Goal: Task Accomplishment & Management: Manage account settings

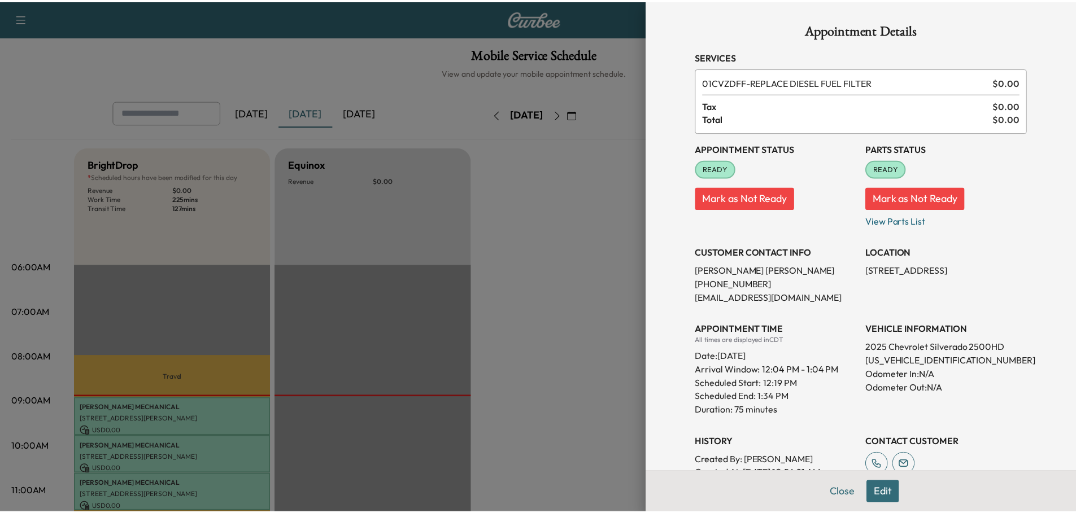
scroll to position [282, 0]
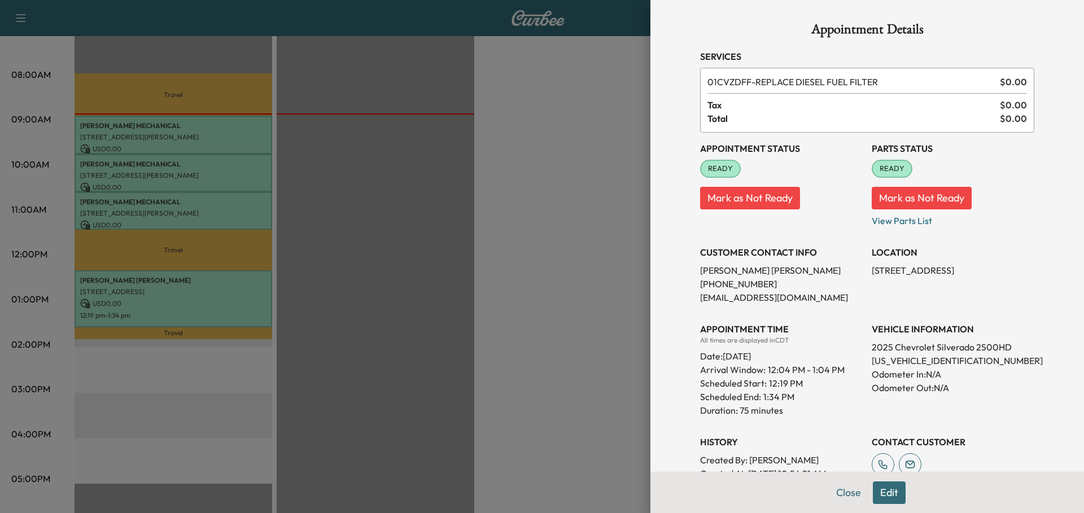
click at [472, 179] on div at bounding box center [542, 256] width 1084 height 513
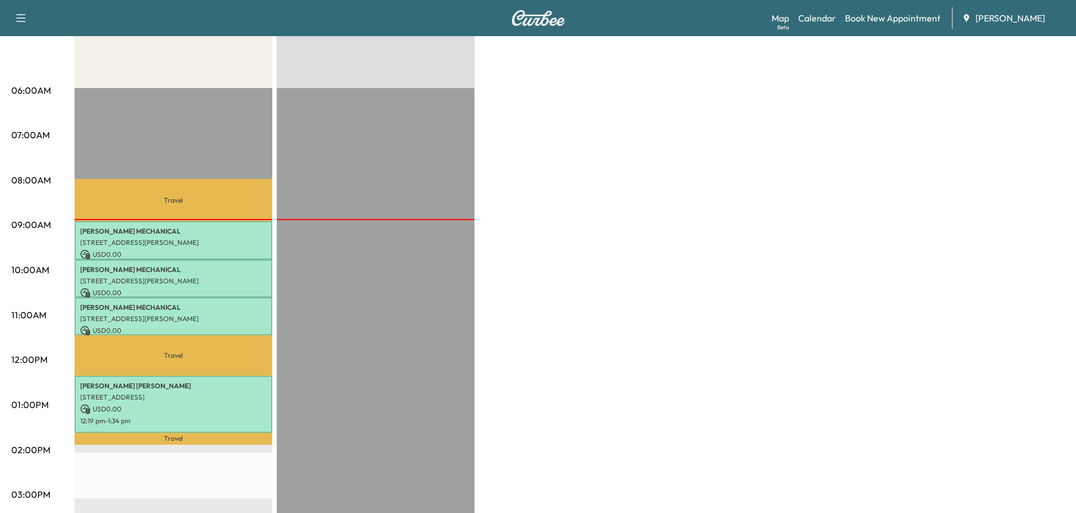
scroll to position [56, 0]
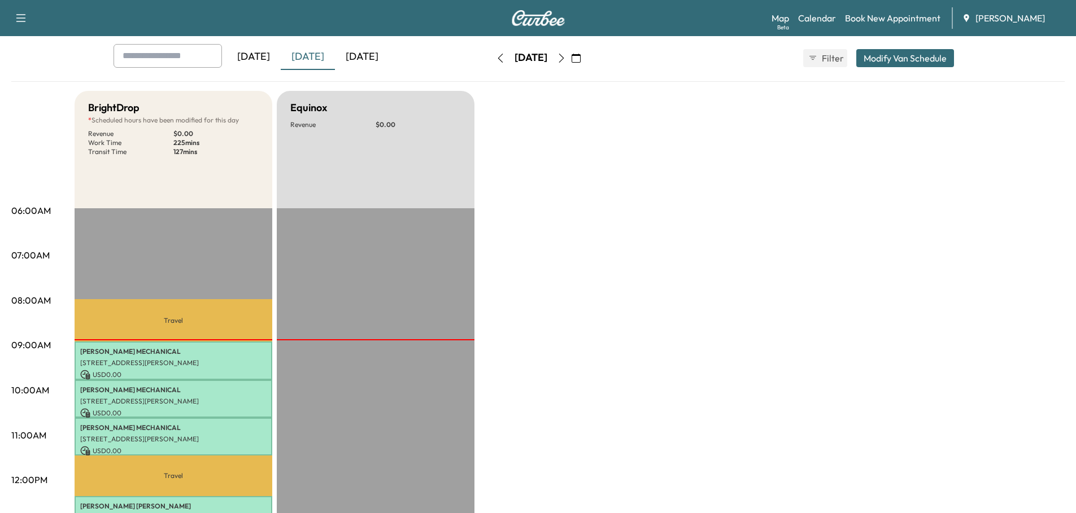
click at [363, 51] on div "[DATE]" at bounding box center [362, 57] width 54 height 26
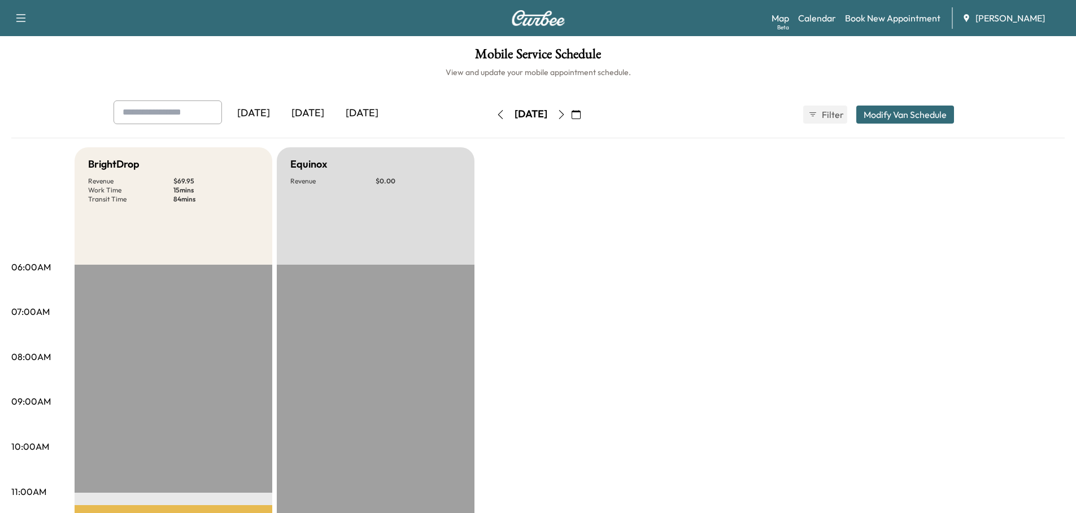
click at [308, 113] on div "[DATE]" at bounding box center [308, 114] width 54 height 26
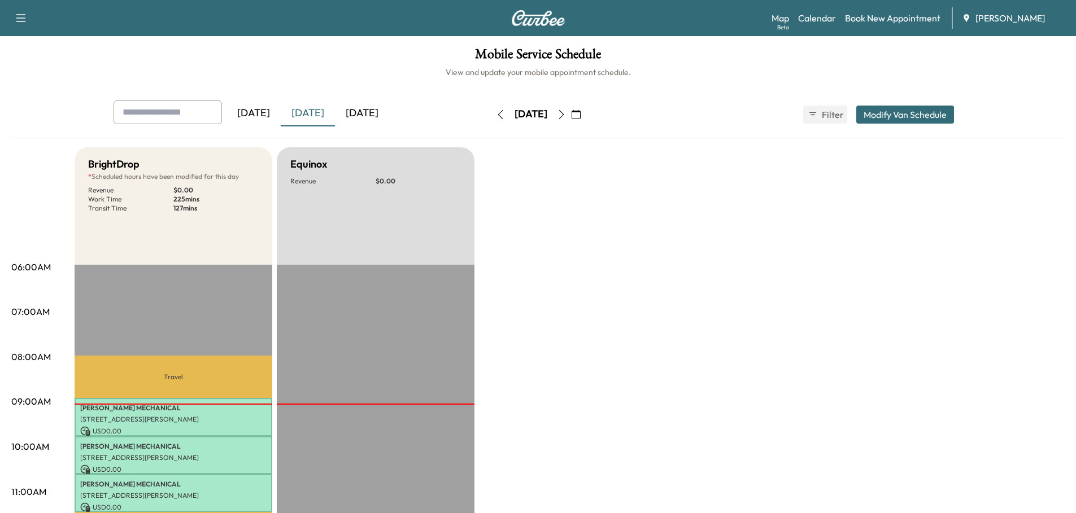
click at [376, 115] on div "[DATE]" at bounding box center [362, 114] width 54 height 26
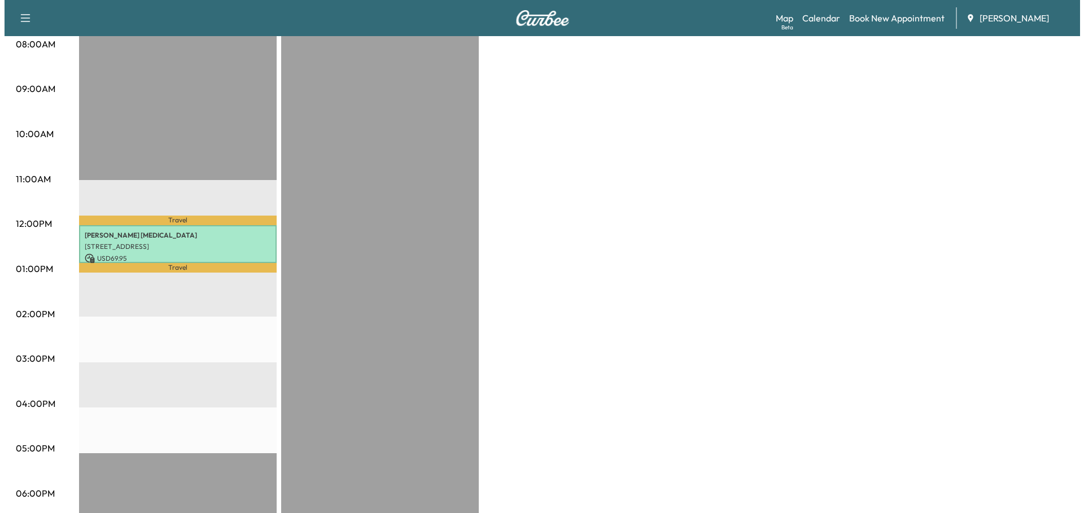
scroll to position [339, 0]
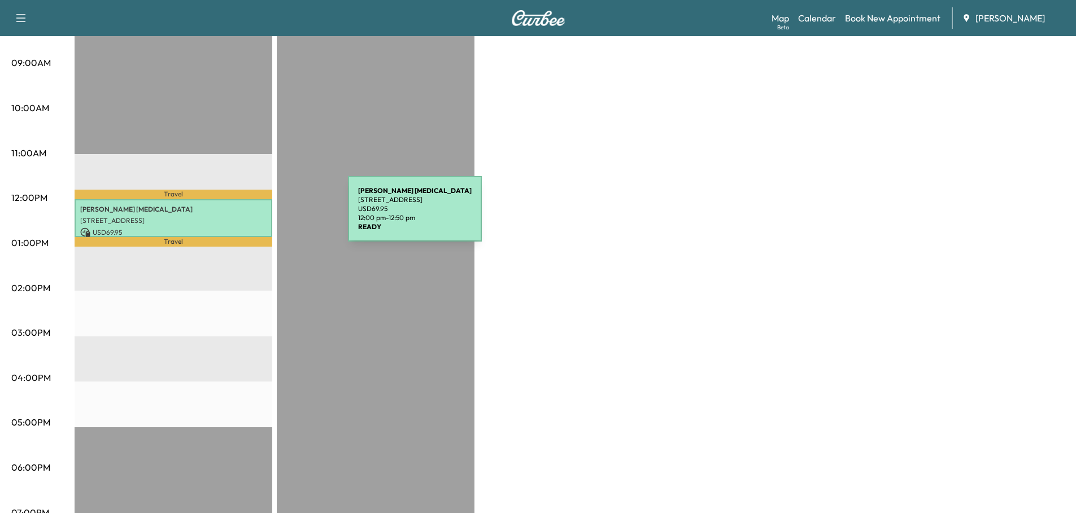
click at [263, 216] on p "[STREET_ADDRESS]" at bounding box center [173, 220] width 186 height 9
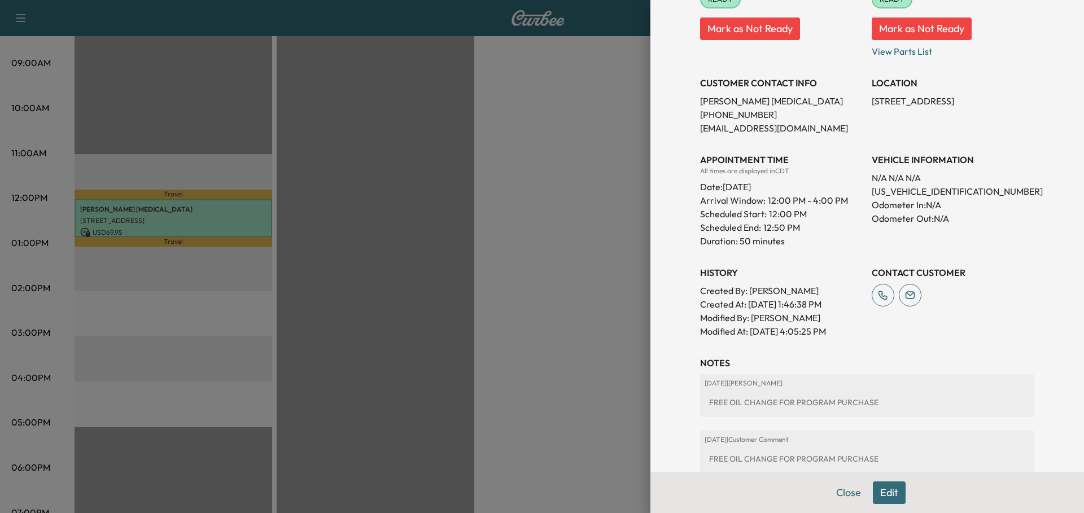
click at [883, 492] on button "Edit" at bounding box center [889, 493] width 33 height 23
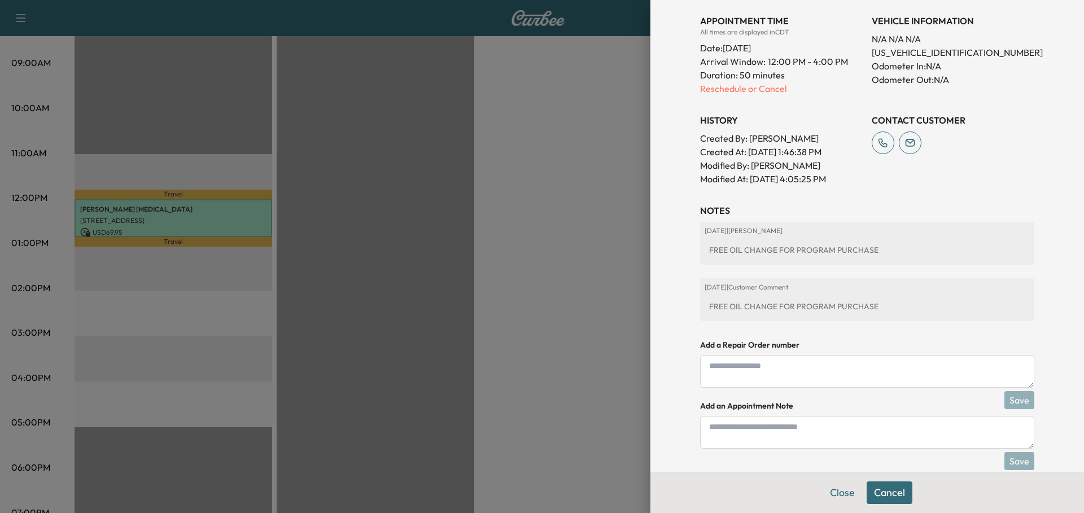
scroll to position [367, 0]
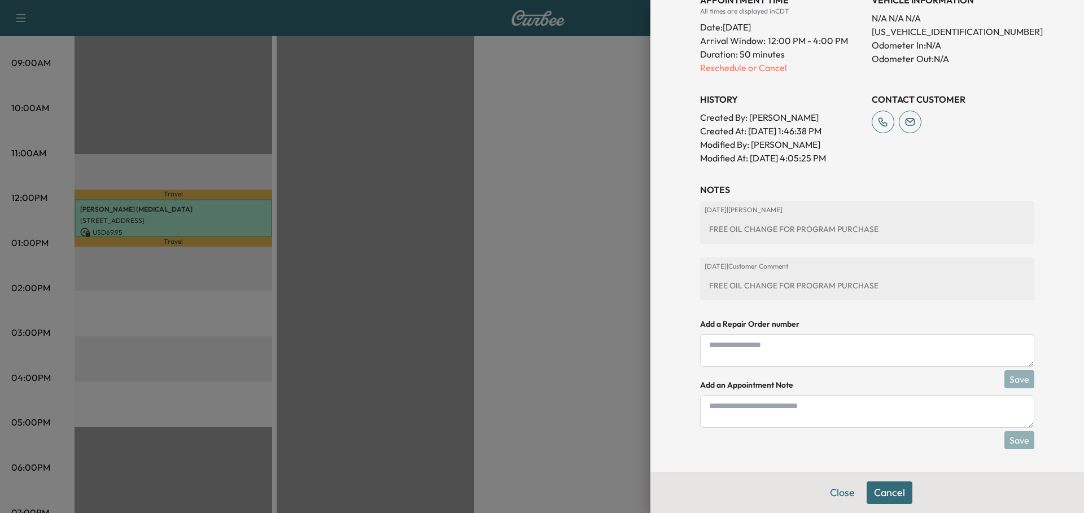
click at [756, 408] on textarea at bounding box center [867, 411] width 334 height 33
type textarea "**********"
click at [1015, 436] on button "Save" at bounding box center [1020, 440] width 30 height 18
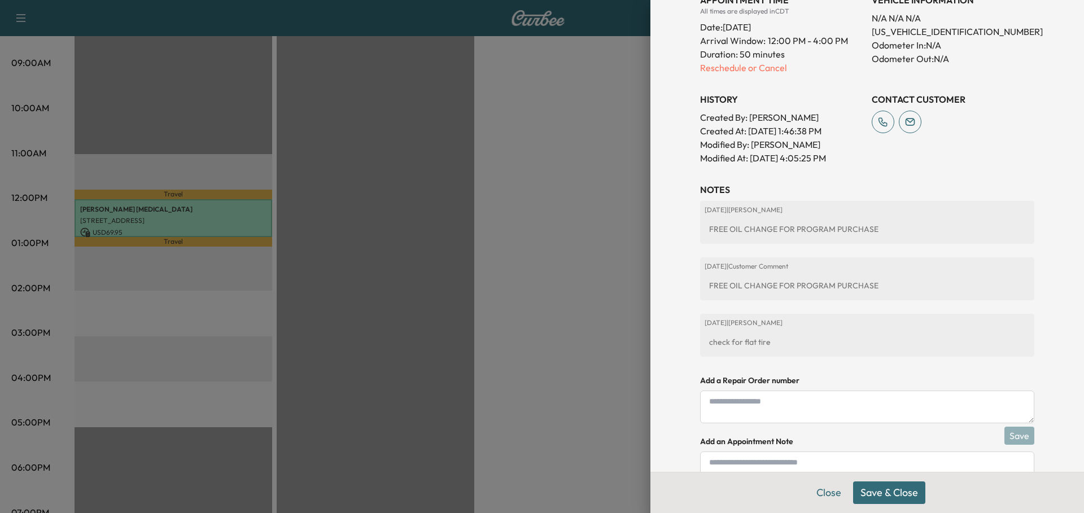
click at [893, 490] on button "Save & Close" at bounding box center [889, 493] width 72 height 23
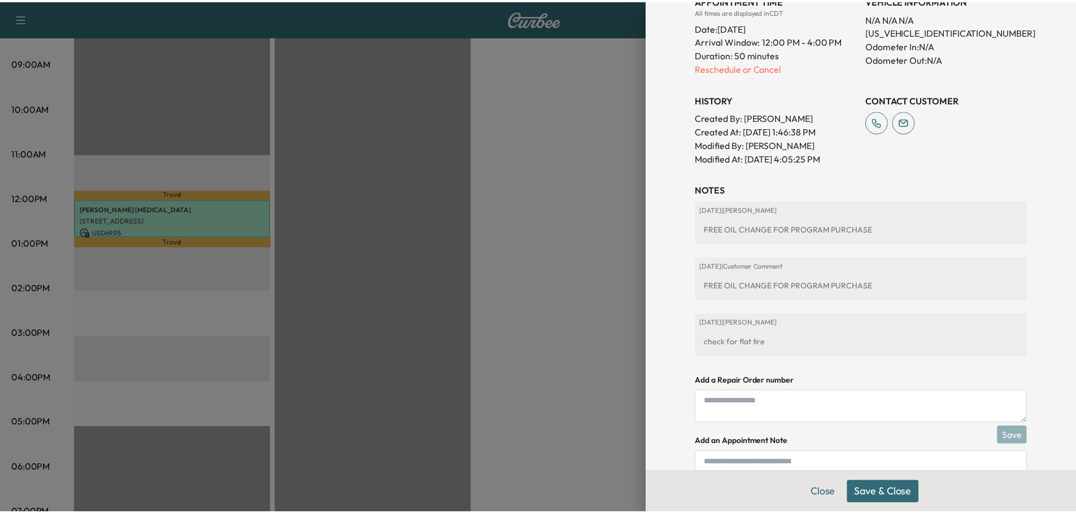
scroll to position [329, 0]
